Goal: Entertainment & Leisure: Consume media (video, audio)

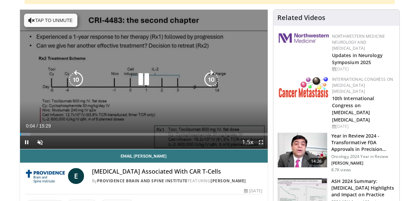
scroll to position [67, 0]
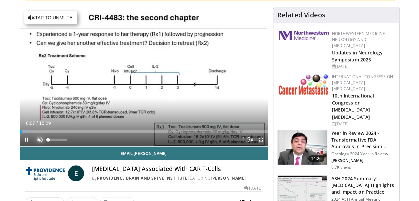
click at [41, 138] on span "Video Player" at bounding box center [39, 139] width 13 height 13
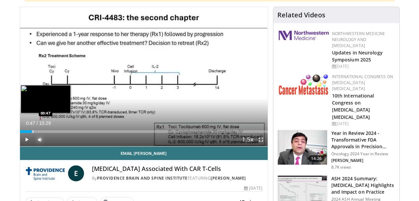
drag, startPoint x: 24, startPoint y: 131, endPoint x: 32, endPoint y: 131, distance: 8.0
click at [33, 131] on div "Progress Bar" at bounding box center [33, 131] width 1 height 3
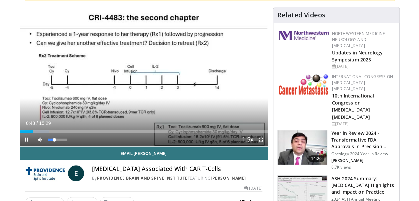
drag, startPoint x: 32, startPoint y: 131, endPoint x: 42, endPoint y: 133, distance: 10.2
click at [42, 133] on video-js "**********" at bounding box center [144, 76] width 248 height 139
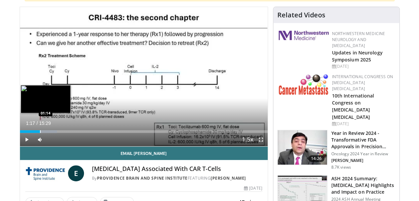
drag, startPoint x: 35, startPoint y: 131, endPoint x: 40, endPoint y: 131, distance: 5.0
click at [40, 131] on div "Loaded : 15.04% 01:17 01:14" at bounding box center [144, 131] width 248 height 3
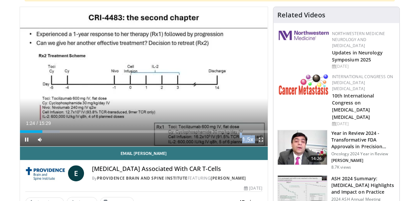
drag, startPoint x: 40, startPoint y: 131, endPoint x: 53, endPoint y: 134, distance: 12.6
click at [53, 134] on video-js "**********" at bounding box center [144, 76] width 248 height 139
drag, startPoint x: 43, startPoint y: 130, endPoint x: 68, endPoint y: 134, distance: 24.7
click at [68, 134] on div "Current Time 2:24 / Duration 15:29 Play Skip Backward Skip Forward Mute 0% Load…" at bounding box center [144, 139] width 248 height 13
drag, startPoint x: 71, startPoint y: 131, endPoint x: 96, endPoint y: 135, distance: 25.7
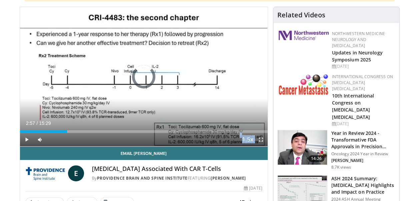
click at [96, 135] on div "Current Time 2:57 / Duration 15:29 Play Skip Backward Skip Forward Mute 0% Load…" at bounding box center [144, 139] width 248 height 13
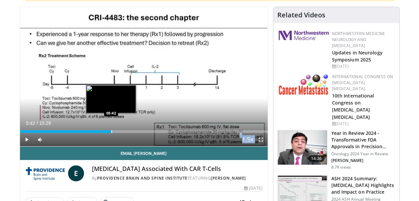
drag, startPoint x: 97, startPoint y: 130, endPoint x: 111, endPoint y: 132, distance: 14.8
click at [111, 132] on div "Progress Bar" at bounding box center [111, 131] width 1 height 3
drag, startPoint x: 112, startPoint y: 130, endPoint x: 117, endPoint y: 130, distance: 4.7
click at [117, 130] on div "Loaded : 45.13% 06:03 06:02" at bounding box center [144, 131] width 248 height 3
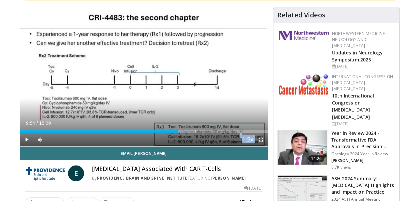
drag, startPoint x: 117, startPoint y: 130, endPoint x: 178, endPoint y: 135, distance: 61.6
click at [178, 135] on div "Current Time 9:54 / Duration 15:29 Play Skip Backward Skip Forward Mute 0% Load…" at bounding box center [144, 139] width 248 height 13
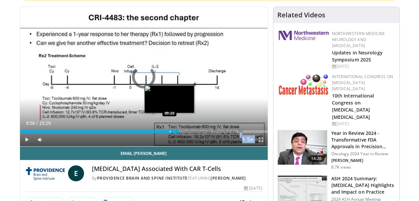
drag, startPoint x: 181, startPoint y: 129, endPoint x: 169, endPoint y: 130, distance: 11.7
click at [170, 130] on div "Progress Bar" at bounding box center [170, 131] width 1 height 3
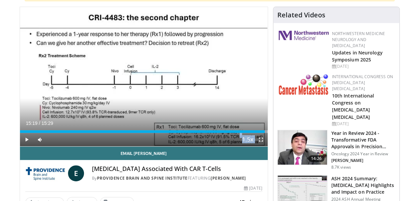
drag, startPoint x: 187, startPoint y: 131, endPoint x: 265, endPoint y: 133, distance: 77.4
click at [265, 133] on div "Current Time 15:19 / Duration 15:29 Play Skip Backward Skip Forward Mute 0% Loa…" at bounding box center [144, 139] width 248 height 13
